Goal: Task Accomplishment & Management: Manage account settings

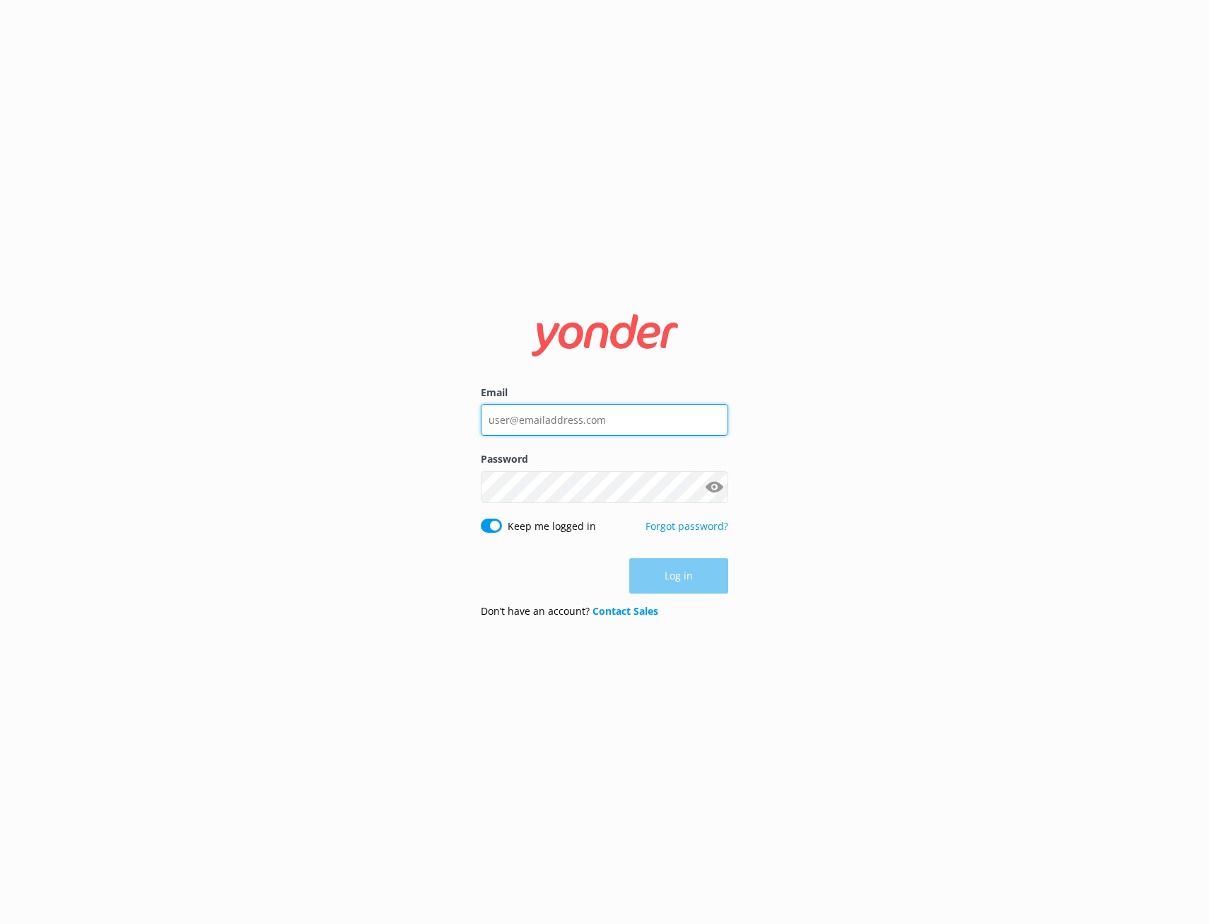
type input "[PERSON_NAME][EMAIL_ADDRESS][DOMAIN_NAME]"
click at [686, 580] on div "Log in" at bounding box center [604, 575] width 247 height 35
click at [685, 580] on button "Log in" at bounding box center [678, 576] width 99 height 35
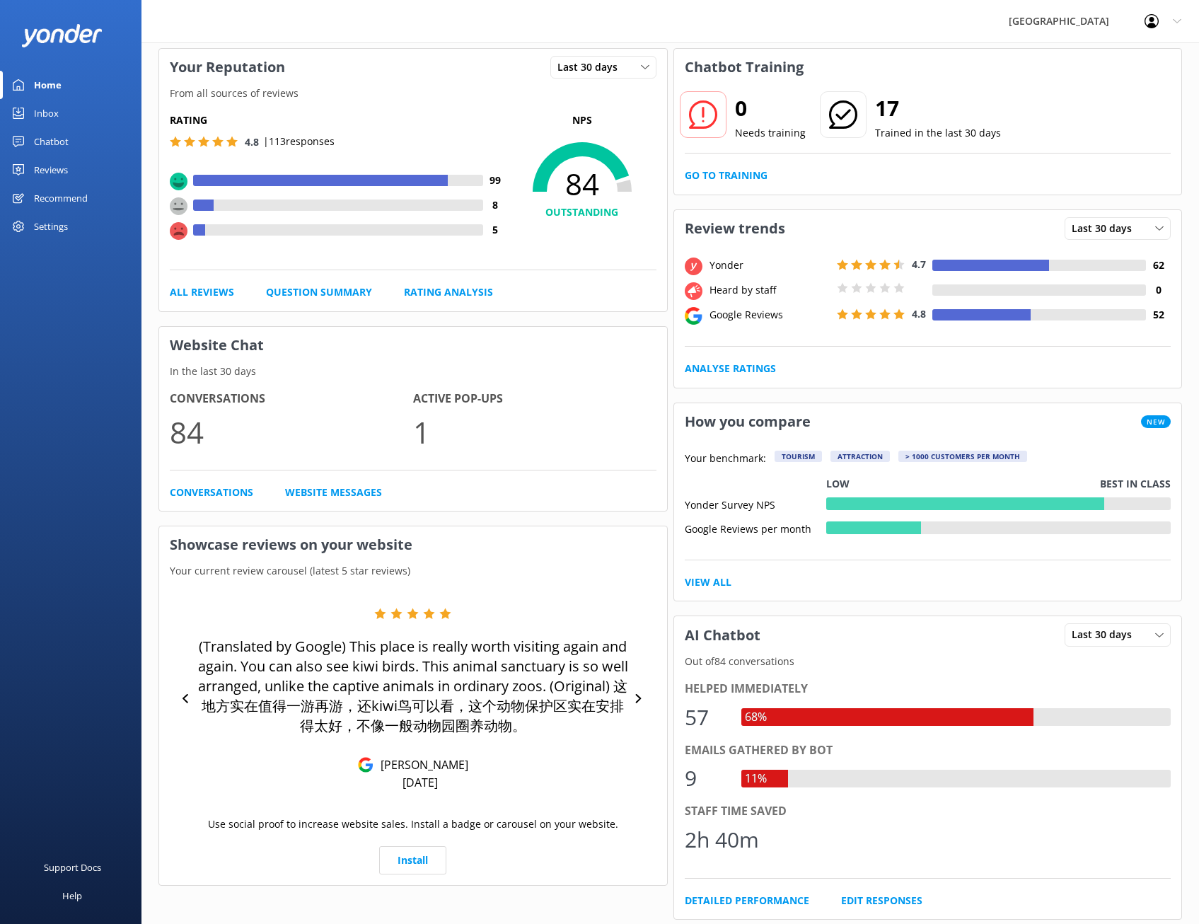
scroll to position [141, 0]
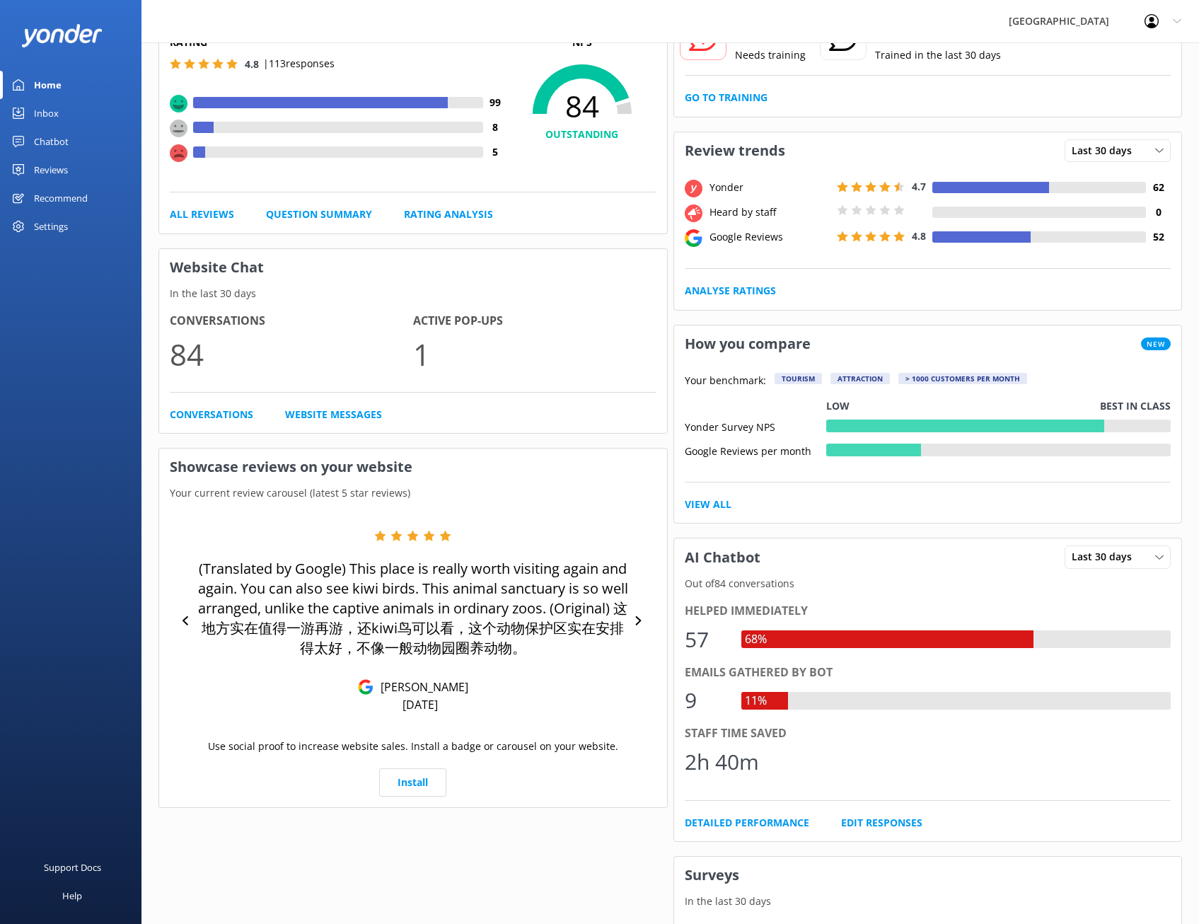
click at [64, 170] on div "Reviews" at bounding box center [51, 170] width 34 height 28
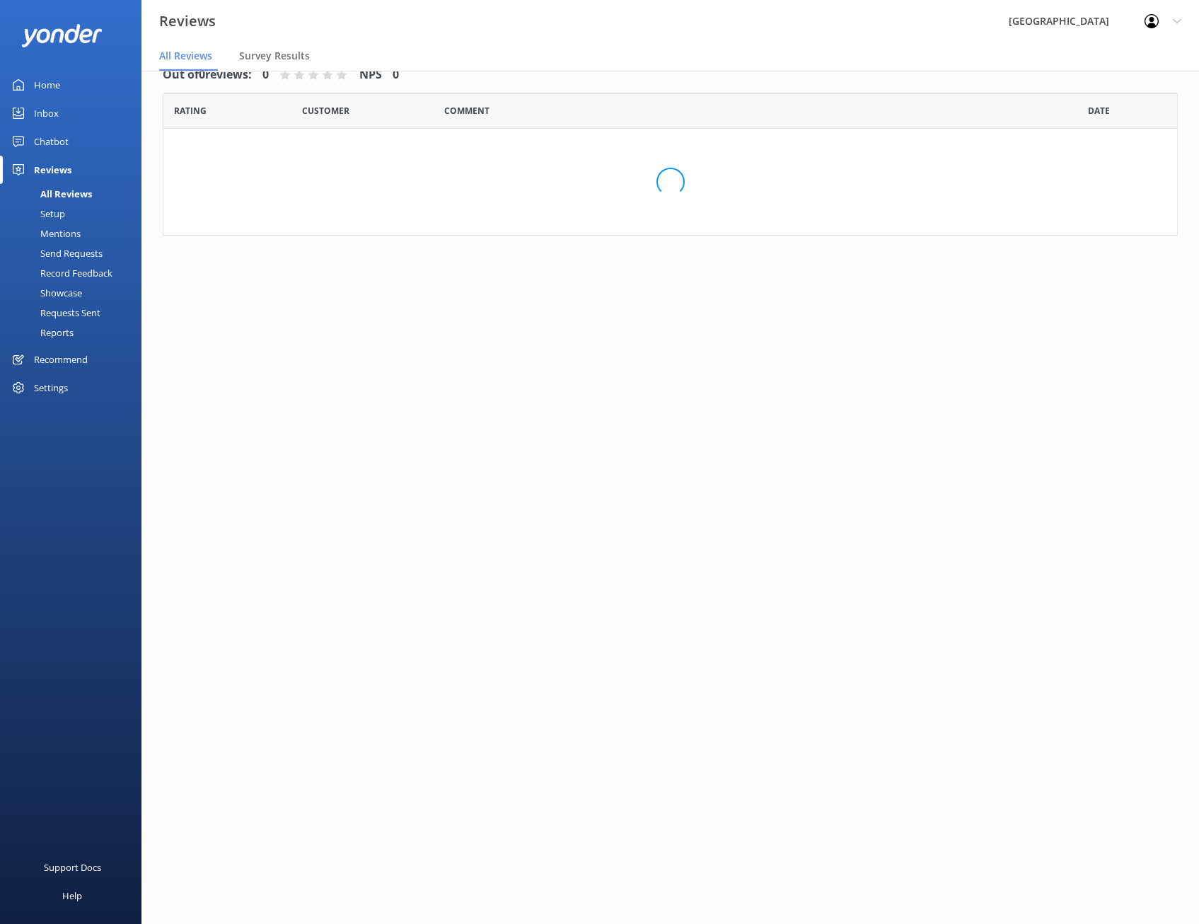
scroll to position [28, 0]
